Goal: Information Seeking & Learning: Learn about a topic

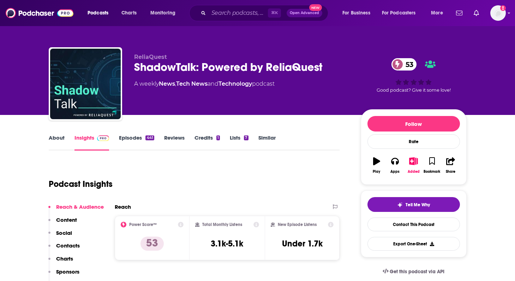
click at [53, 141] on link "About" at bounding box center [57, 142] width 16 height 16
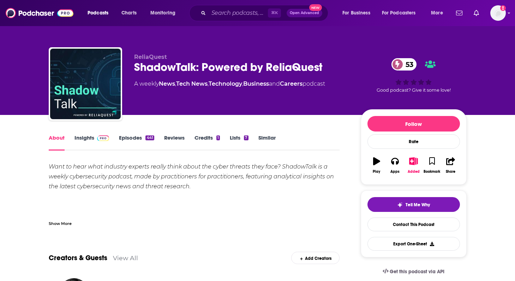
click at [133, 140] on link "Episodes 441" at bounding box center [136, 142] width 35 height 16
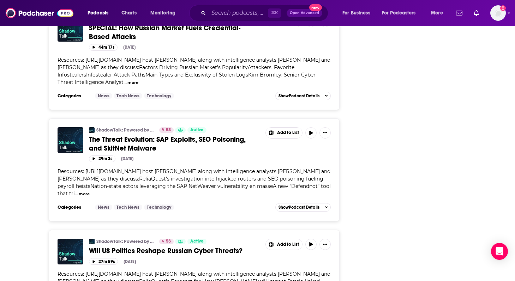
scroll to position [1344, 0]
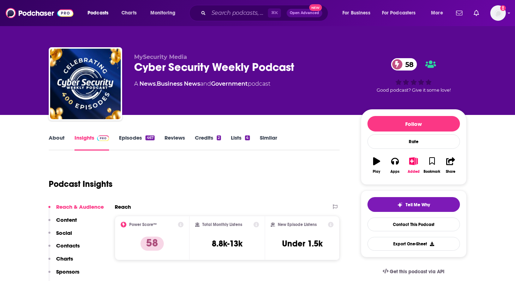
click at [64, 141] on link "About" at bounding box center [57, 142] width 16 height 16
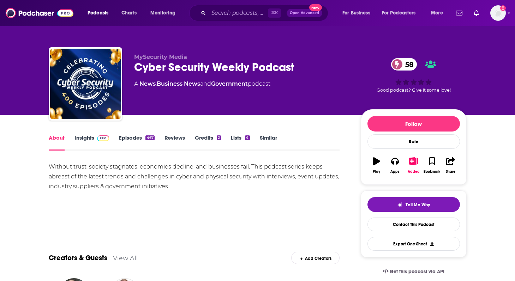
click at [89, 138] on link "Insights" at bounding box center [91, 142] width 35 height 16
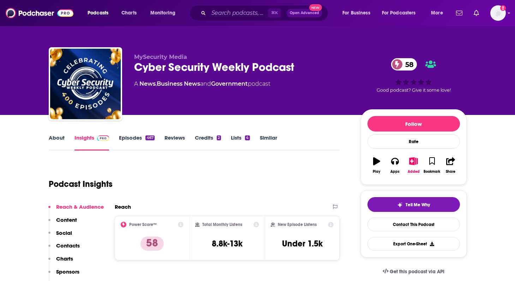
click at [145, 138] on div "467" at bounding box center [149, 138] width 9 height 5
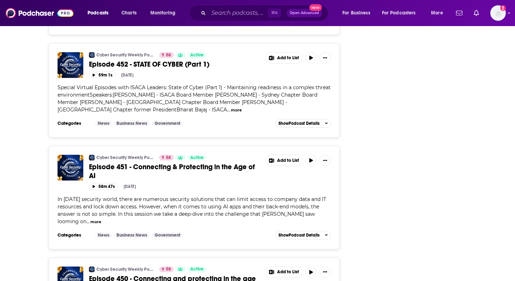
scroll to position [1096, 0]
